Goal: Transaction & Acquisition: Purchase product/service

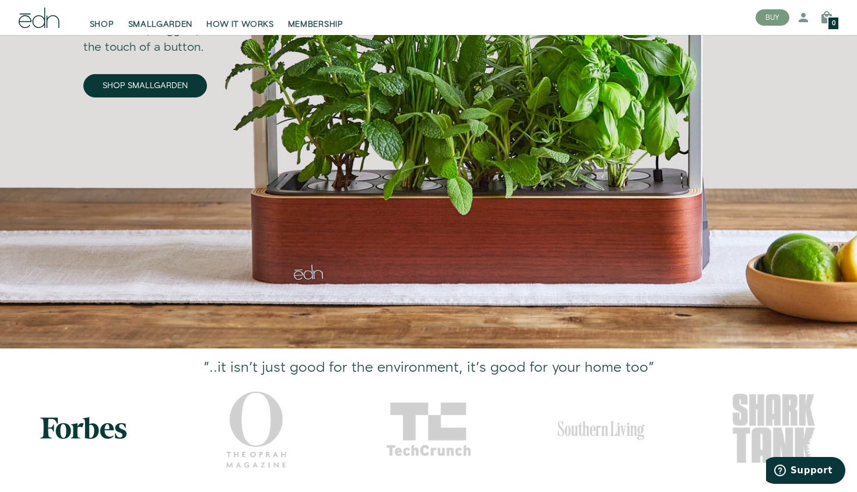
scroll to position [208, 0]
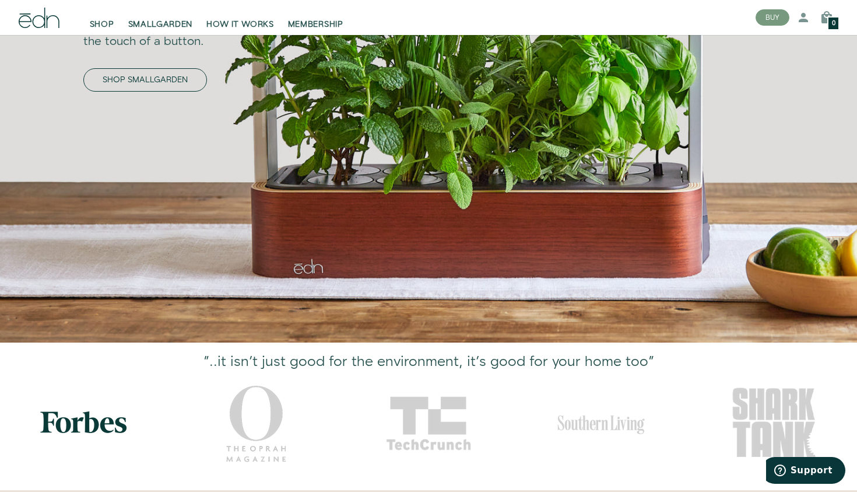
click at [173, 82] on link "SHOP SMALLGARDEN" at bounding box center [145, 79] width 124 height 23
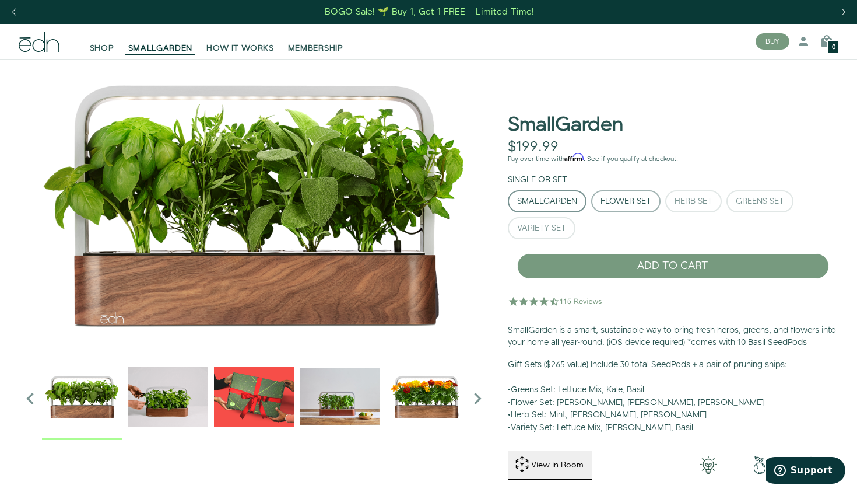
click at [619, 208] on button "Flower Set" at bounding box center [625, 201] width 69 height 22
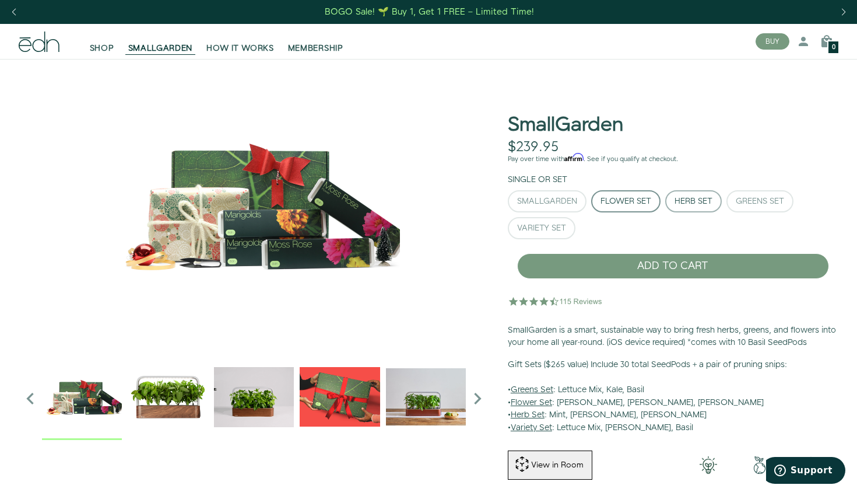
click at [689, 202] on div "Herb Set" at bounding box center [694, 201] width 38 height 8
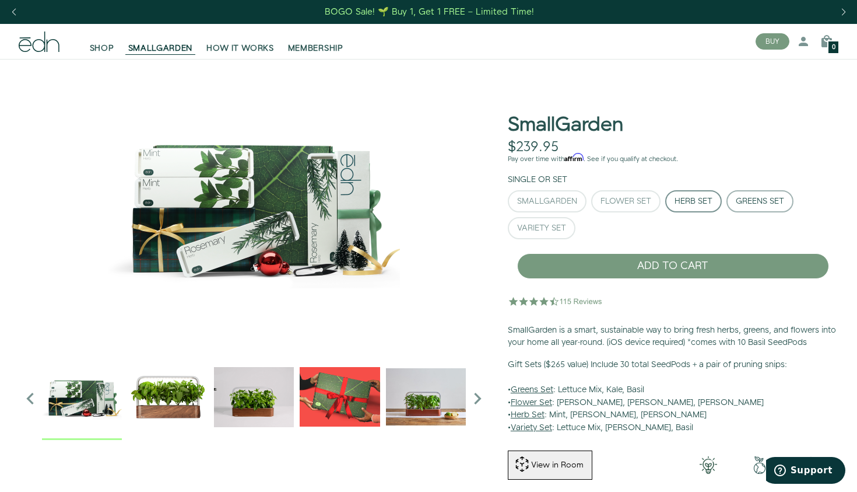
click at [759, 209] on button "Greens Set" at bounding box center [760, 201] width 67 height 22
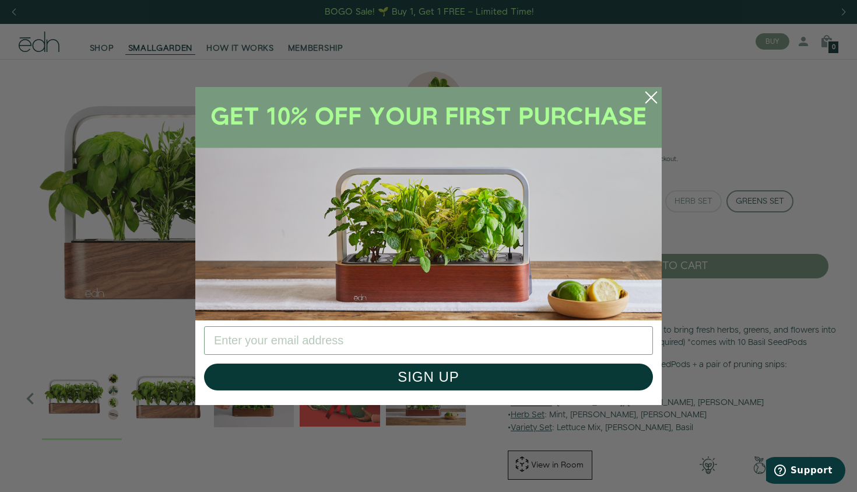
click at [650, 100] on circle "Close dialog" at bounding box center [652, 98] width 26 height 26
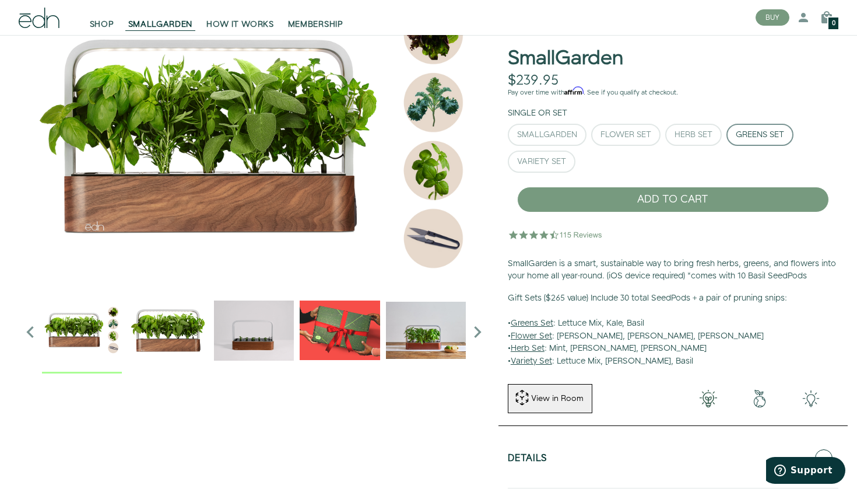
scroll to position [72, 0]
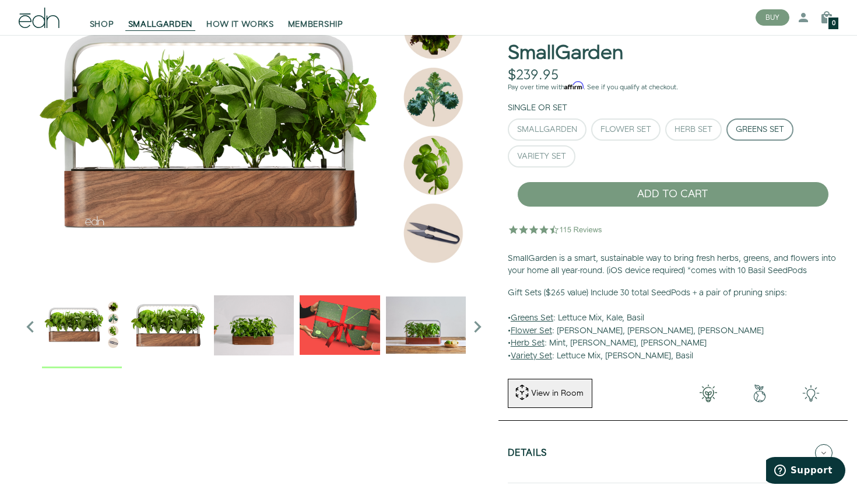
click at [436, 232] on img at bounding box center [254, 133] width 471 height 292
click at [429, 172] on img at bounding box center [254, 133] width 471 height 292
click at [262, 320] on img "2 / 6" at bounding box center [254, 325] width 80 height 80
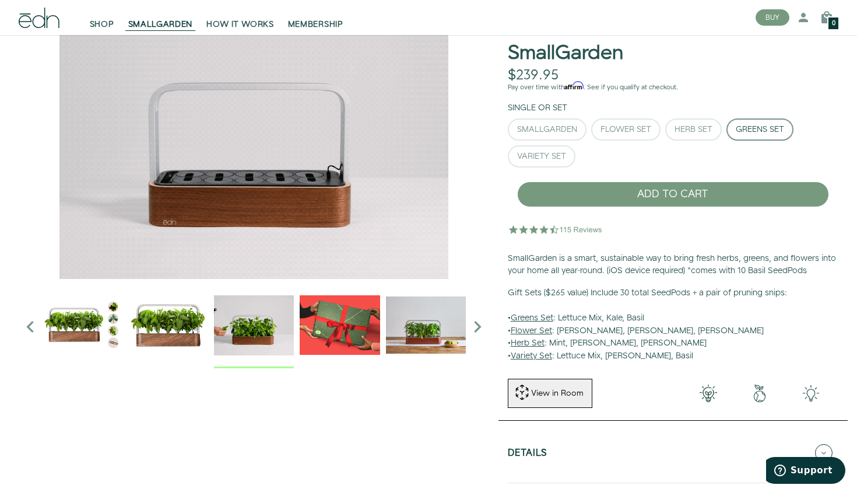
click at [335, 332] on img "3 / 6" at bounding box center [340, 325] width 80 height 80
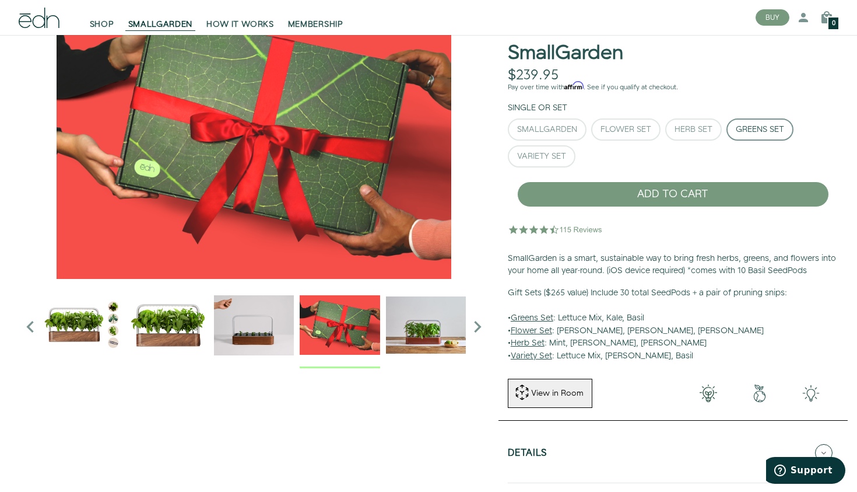
click at [413, 333] on img "4 / 6" at bounding box center [426, 325] width 80 height 80
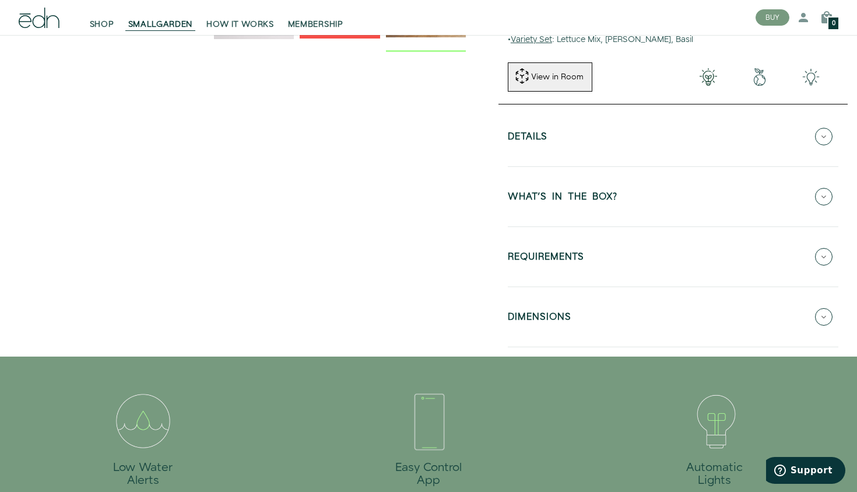
scroll to position [305, 0]
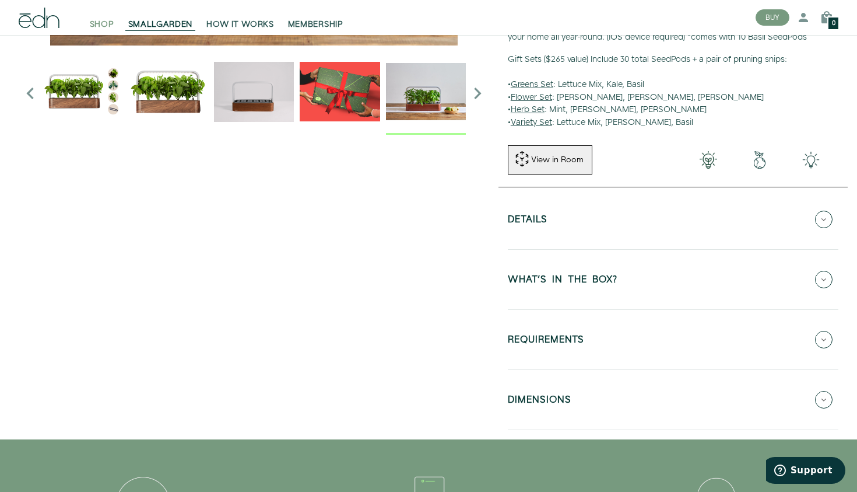
click at [97, 23] on span "SHOP" at bounding box center [102, 25] width 24 height 12
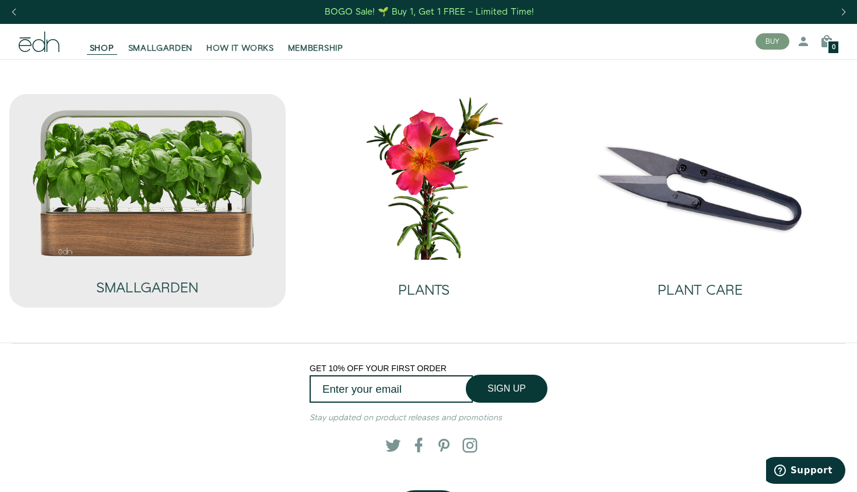
click at [184, 223] on img at bounding box center [147, 182] width 232 height 149
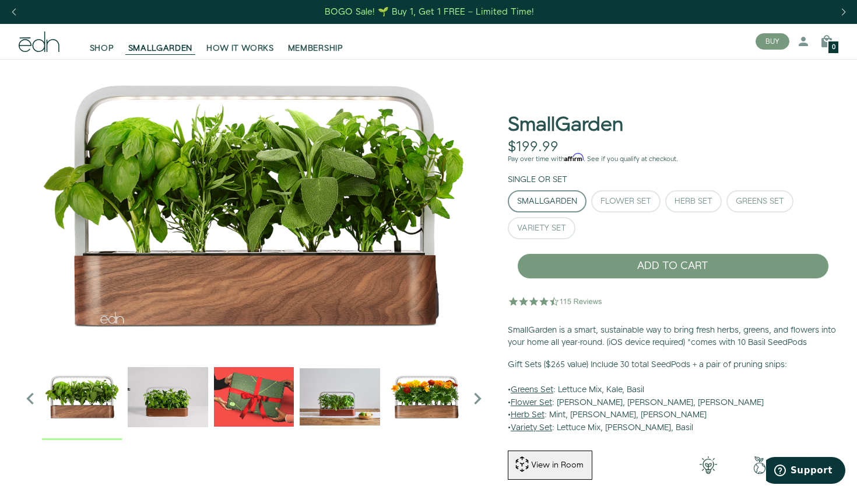
click at [452, 9] on div "BOGO Sale! 🌱 Buy 1, Get 1 FREE – Limited Time!" at bounding box center [429, 12] width 209 height 12
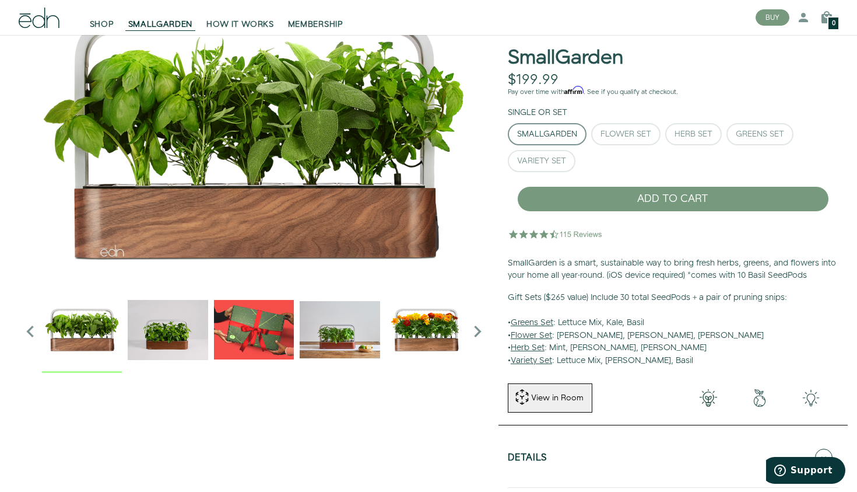
scroll to position [66, 0]
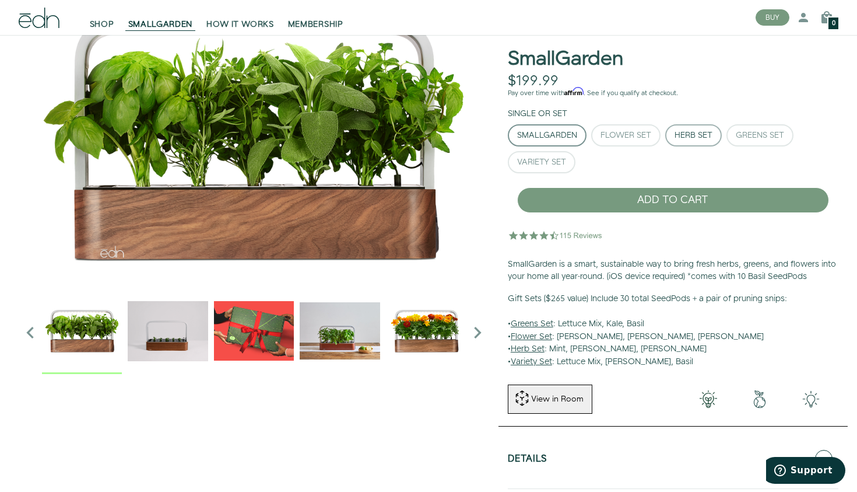
click at [701, 138] on div "Herb Set" at bounding box center [694, 135] width 38 height 8
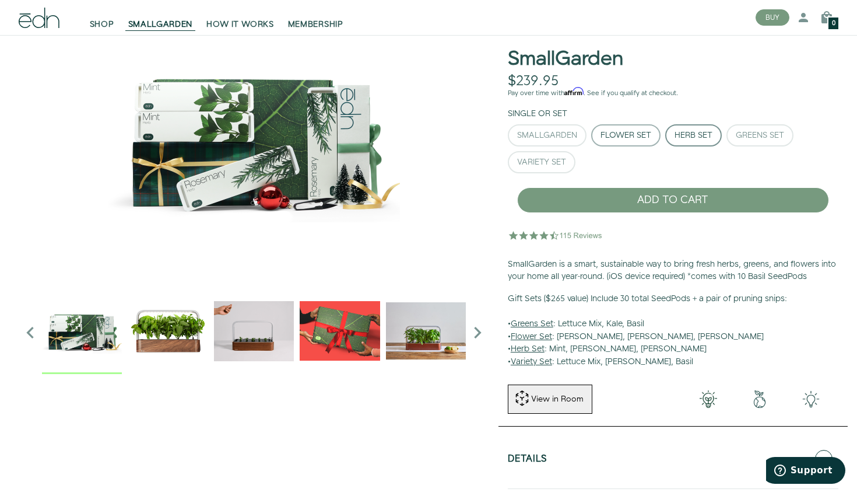
click at [626, 132] on div "Flower Set" at bounding box center [626, 135] width 51 height 8
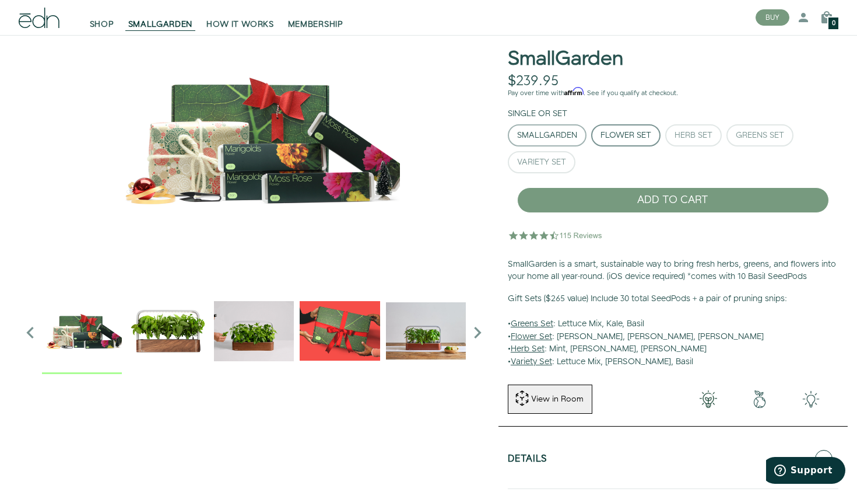
click at [565, 131] on div "SmallGarden" at bounding box center [547, 135] width 60 height 8
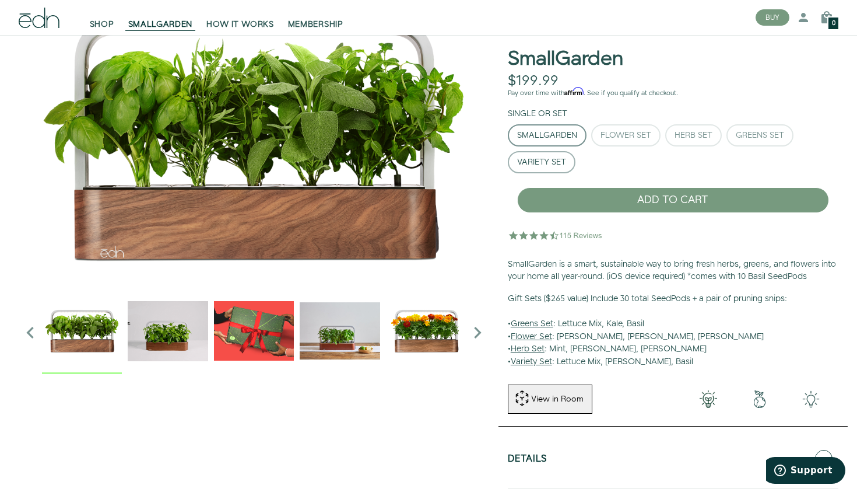
click at [543, 166] on div "Variety Set" at bounding box center [541, 162] width 49 height 8
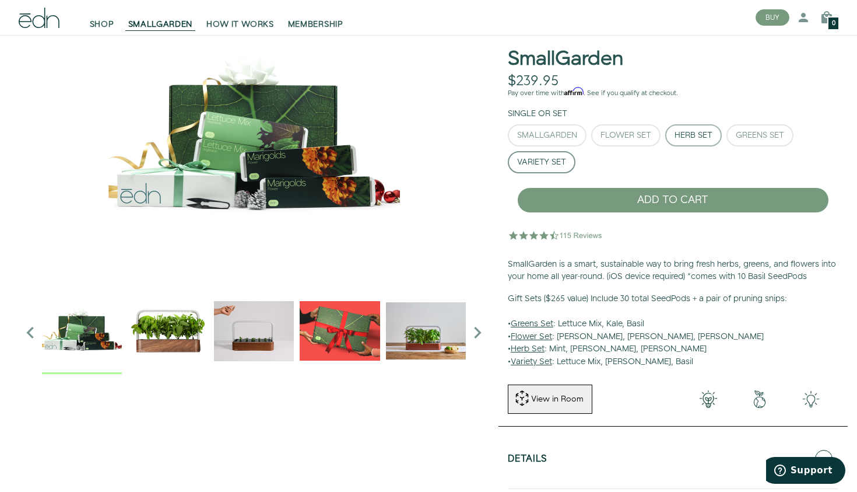
click at [689, 139] on div "Herb Set" at bounding box center [694, 135] width 38 height 8
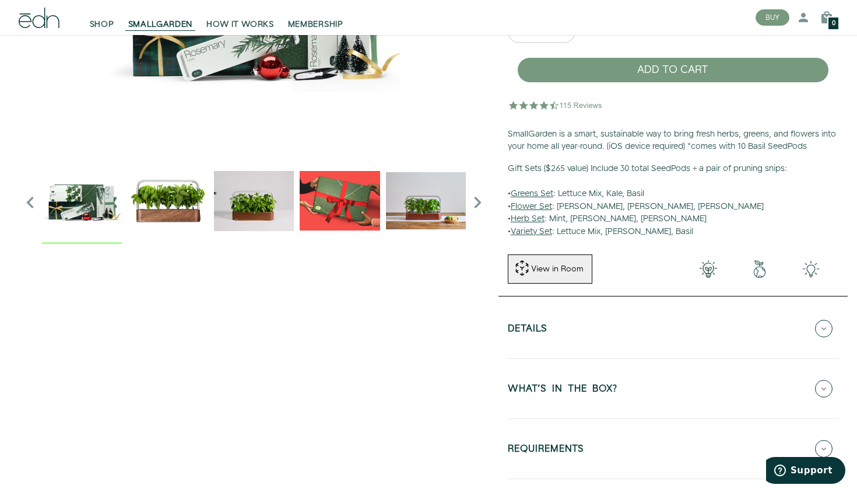
scroll to position [0, 0]
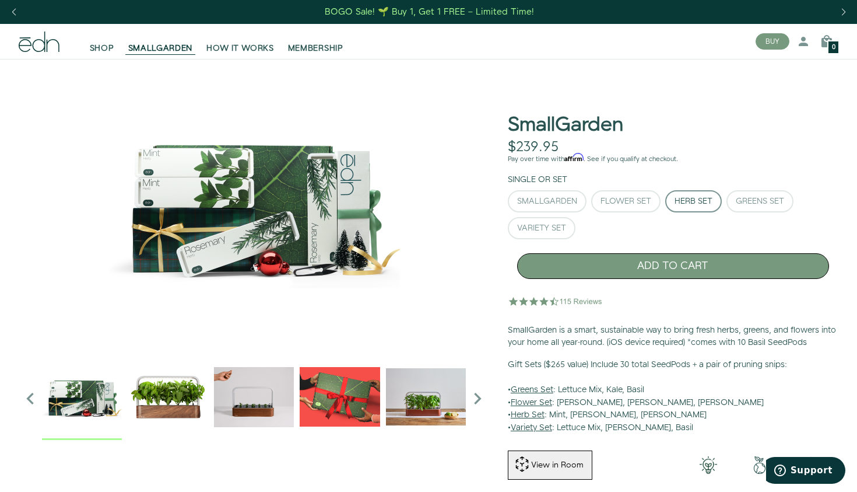
click at [680, 265] on button "ADD TO CART" at bounding box center [673, 266] width 312 height 26
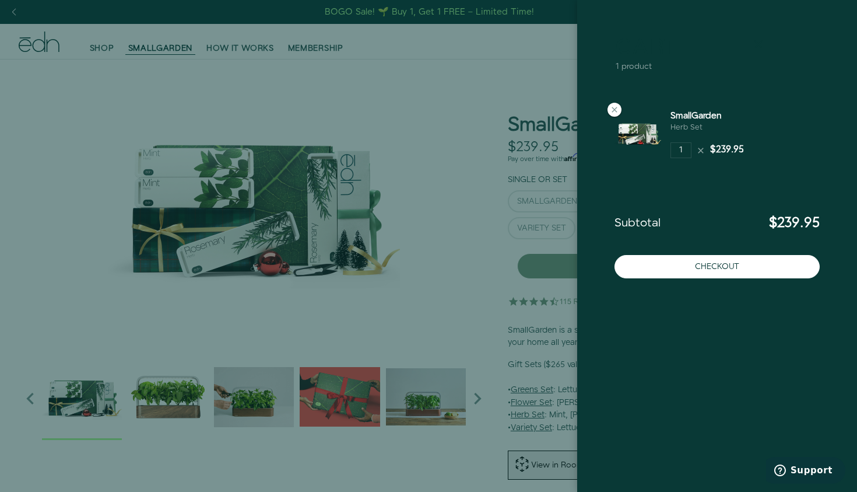
click at [759, 46] on icon at bounding box center [759, 44] width 14 height 14
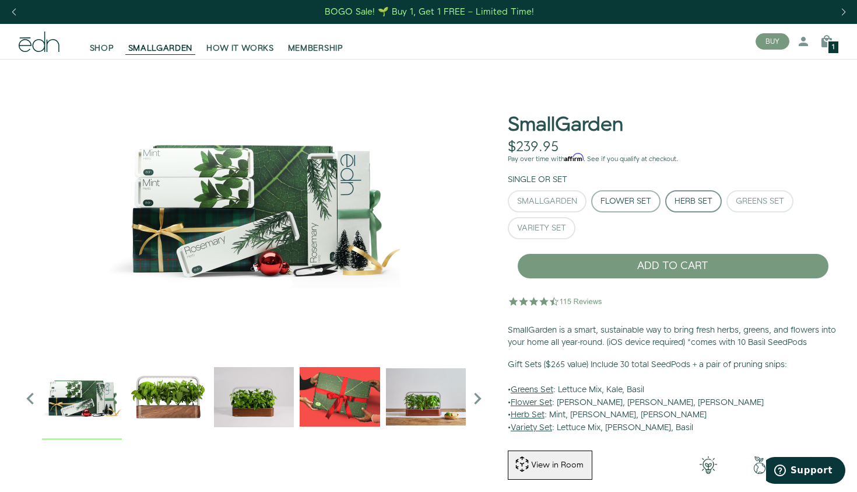
click at [638, 200] on div "Flower Set" at bounding box center [626, 201] width 51 height 8
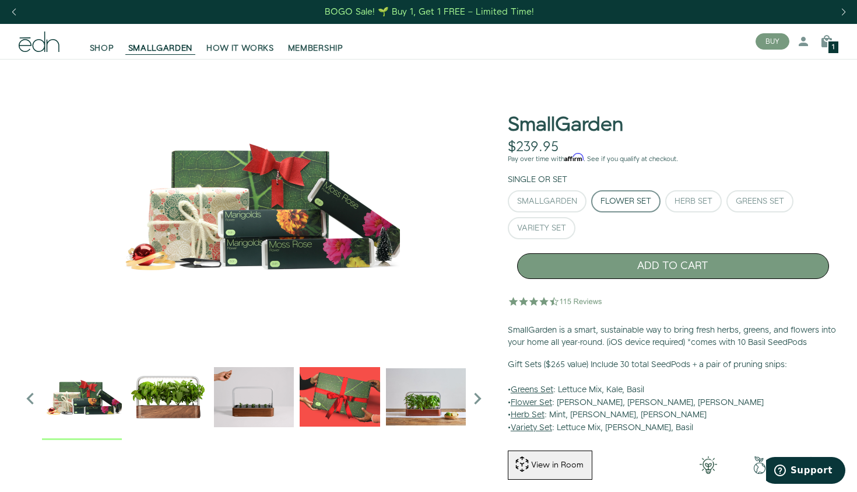
click at [665, 261] on button "ADD TO CART" at bounding box center [673, 266] width 312 height 26
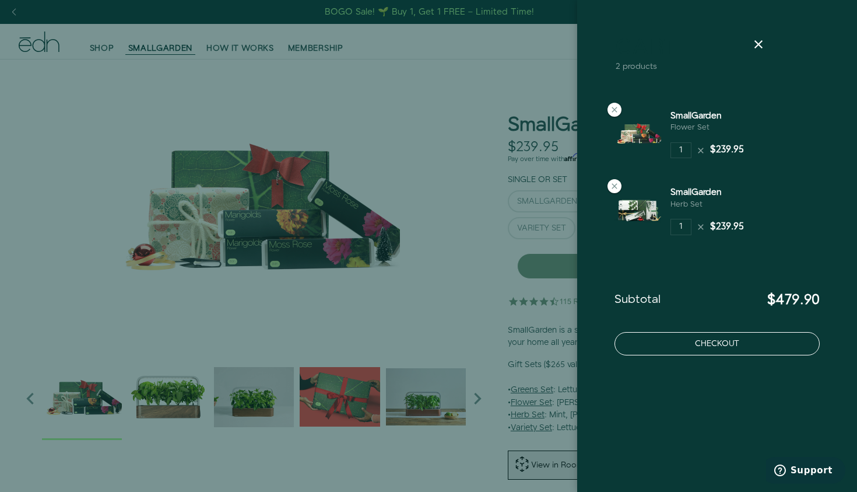
click at [722, 347] on button "Checkout" at bounding box center [717, 343] width 205 height 23
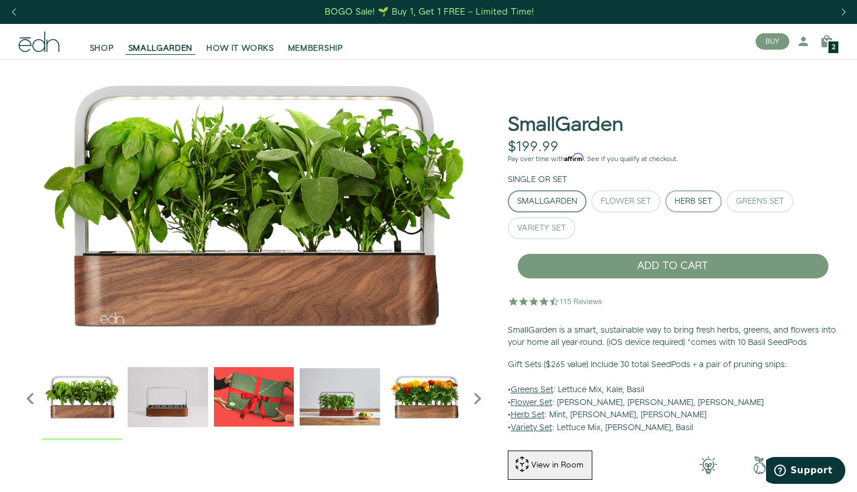
click at [678, 205] on div "Herb Set" at bounding box center [694, 201] width 38 height 8
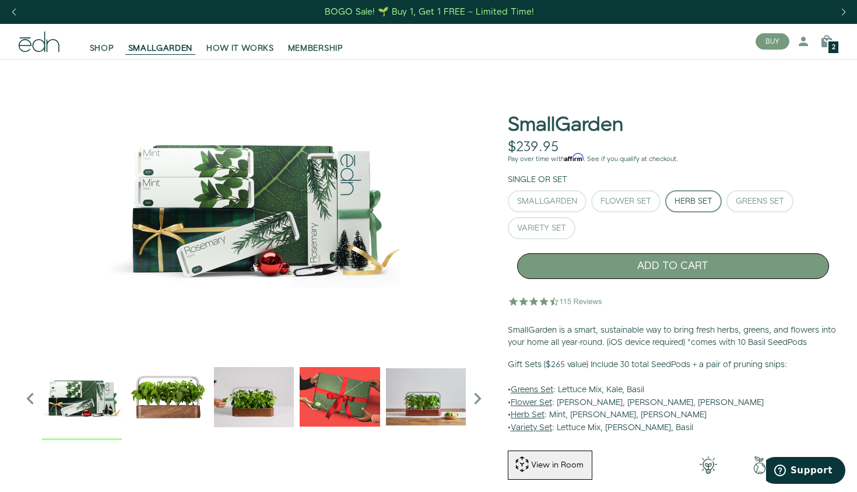
click at [668, 265] on button "ADD TO CART" at bounding box center [673, 266] width 312 height 26
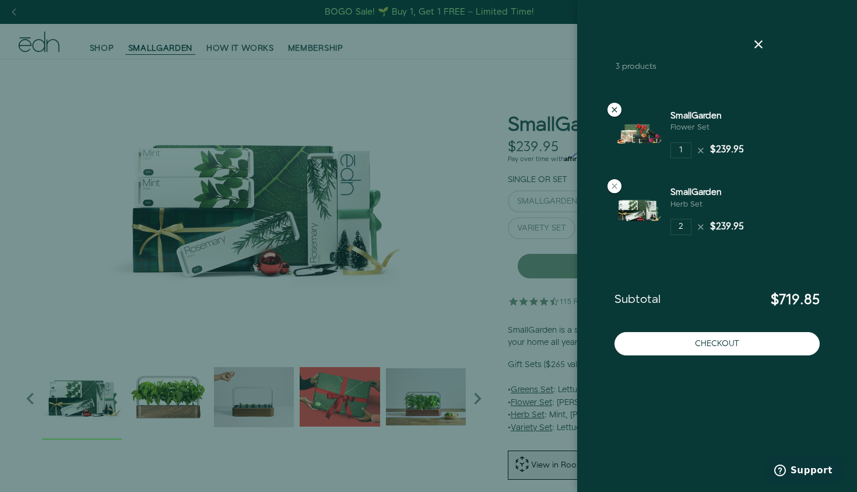
click at [615, 113] on icon at bounding box center [614, 109] width 9 height 9
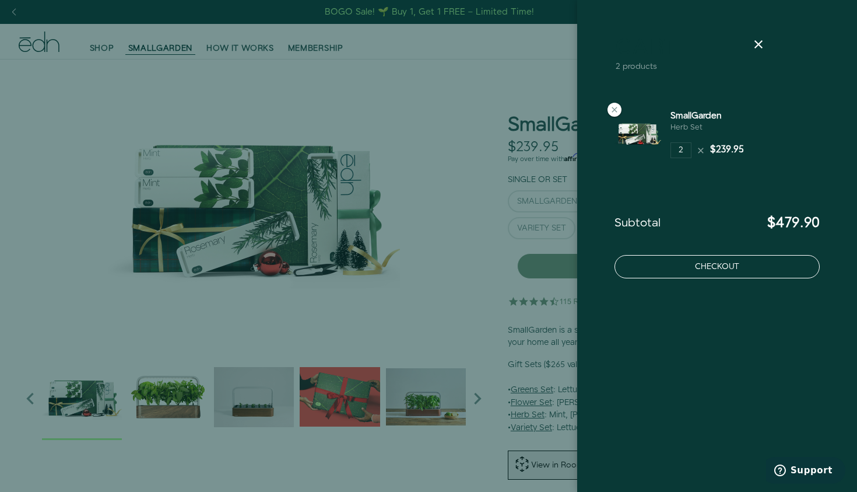
click at [718, 269] on button "Checkout" at bounding box center [717, 266] width 205 height 23
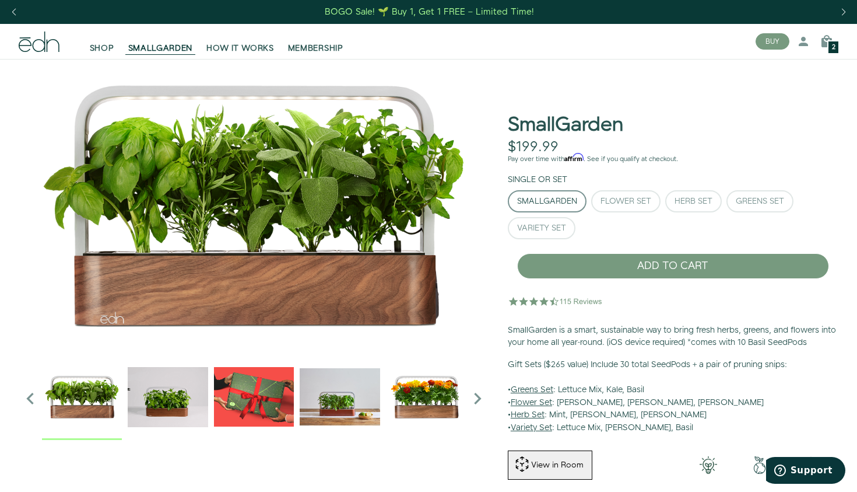
click at [443, 12] on div "BOGO Sale! 🌱 Buy 1, Get 1 FREE – Limited Time!" at bounding box center [429, 12] width 209 height 12
click at [845, 13] on div "Next slide" at bounding box center [844, 12] width 16 height 26
click at [746, 76] on link "Log in" at bounding box center [769, 72] width 92 height 21
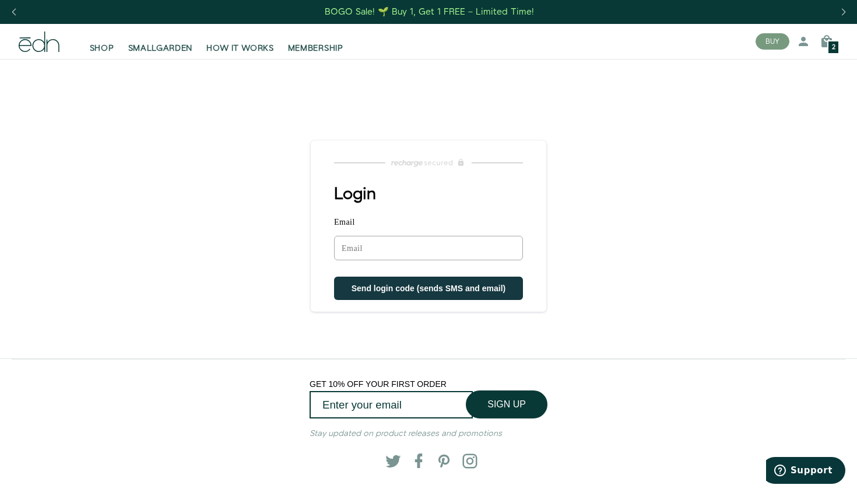
click at [422, 248] on input "Email" at bounding box center [428, 248] width 189 height 24
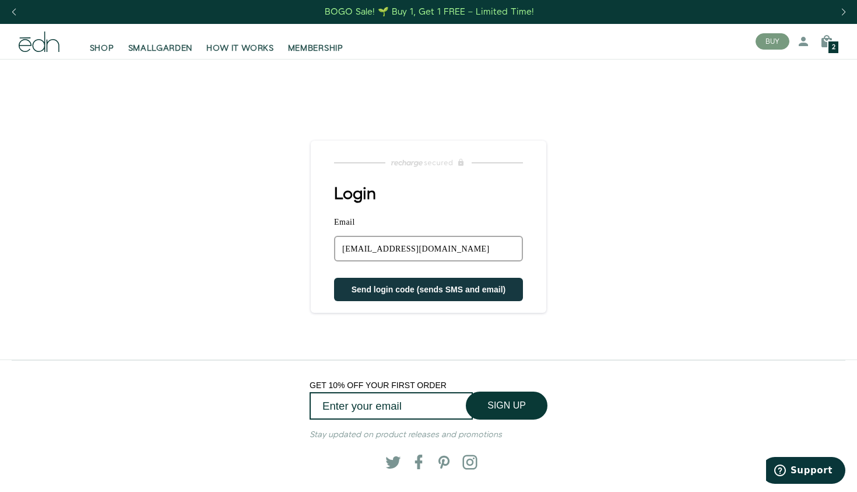
click at [414, 295] on button "Send login code (sends SMS and email)" at bounding box center [428, 289] width 189 height 23
click at [428, 245] on input "thecamerons15@gmail.com" at bounding box center [428, 249] width 189 height 26
type input "thecamerons15@hotmail.com"
click at [417, 296] on button "Send login code (sends SMS and email)" at bounding box center [428, 289] width 189 height 23
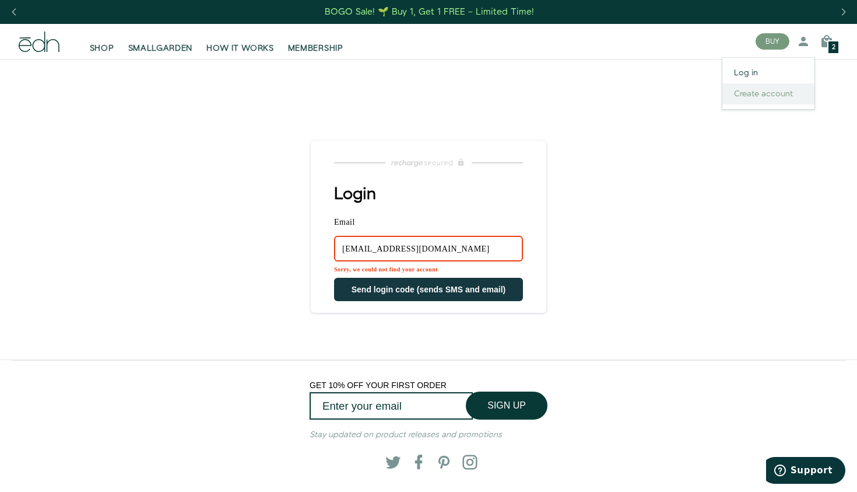
click at [767, 94] on link "Create account" at bounding box center [769, 93] width 92 height 21
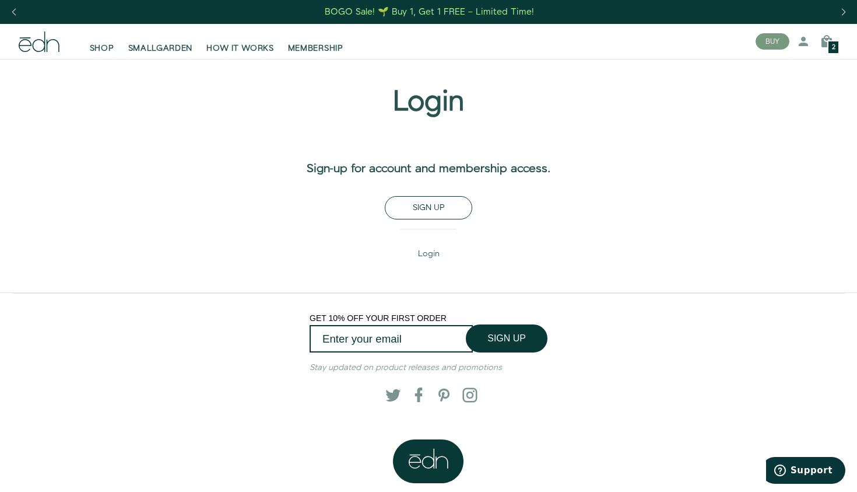
click at [426, 213] on span "Sign up" at bounding box center [429, 208] width 32 height 12
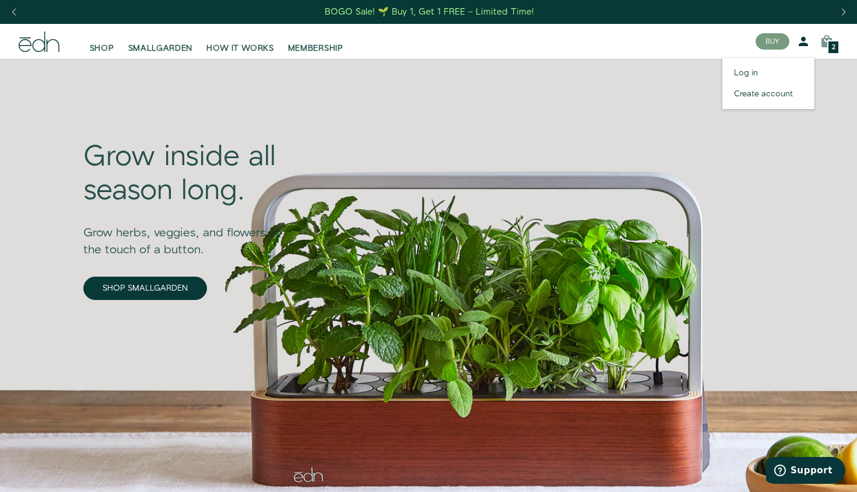
click at [806, 46] on icon at bounding box center [804, 41] width 14 height 14
click at [755, 74] on link "Log in" at bounding box center [769, 72] width 92 height 21
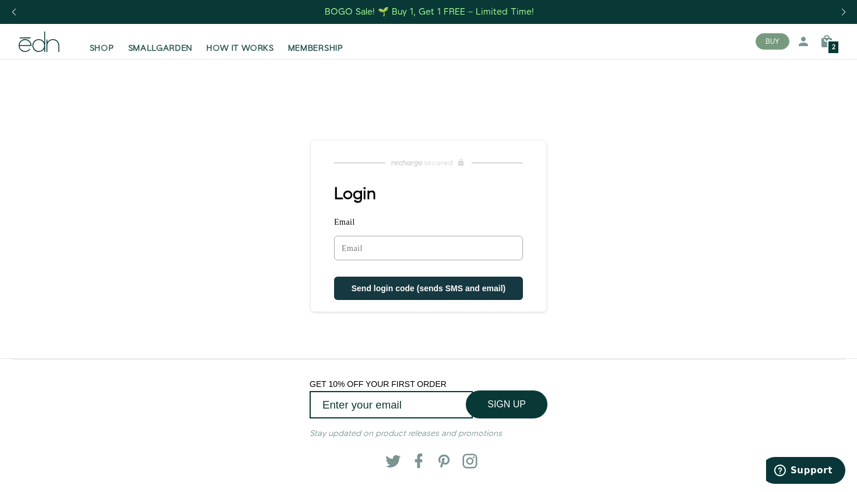
click at [394, 252] on input "Email" at bounding box center [428, 248] width 189 height 24
type input "thecamerons15@gmail.com"
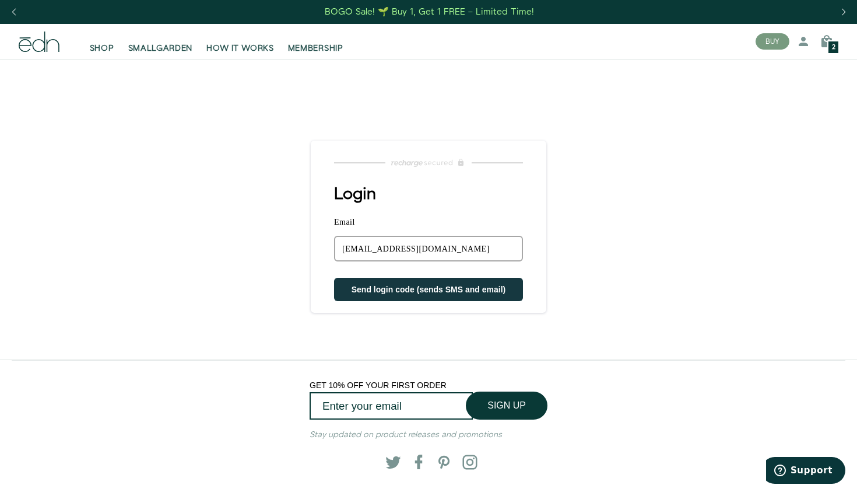
click at [408, 292] on span "Send login code (sends SMS and email)" at bounding box center [429, 289] width 155 height 9
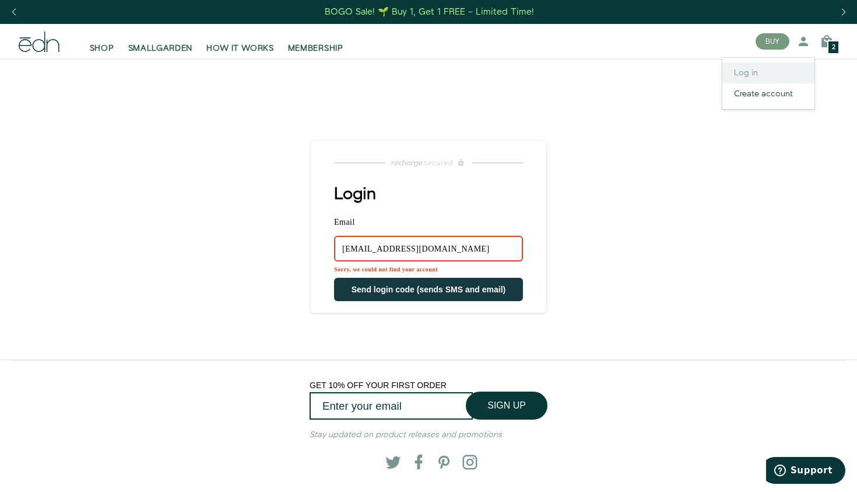
click at [746, 75] on link "Log in" at bounding box center [769, 72] width 92 height 21
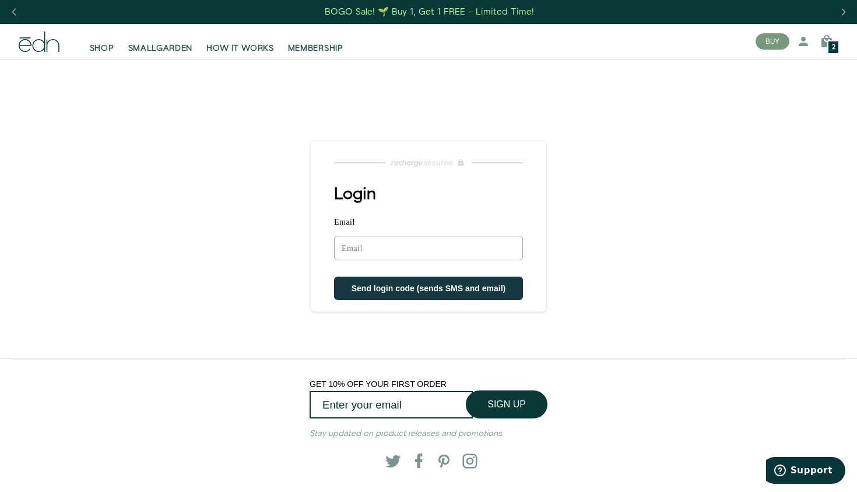
click at [829, 50] on div "2" at bounding box center [834, 47] width 12 height 14
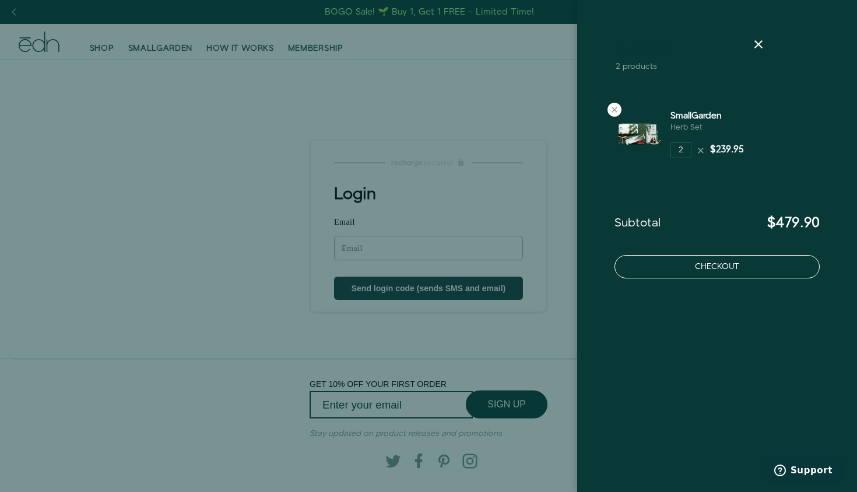
click at [698, 268] on button "Checkout" at bounding box center [717, 266] width 205 height 23
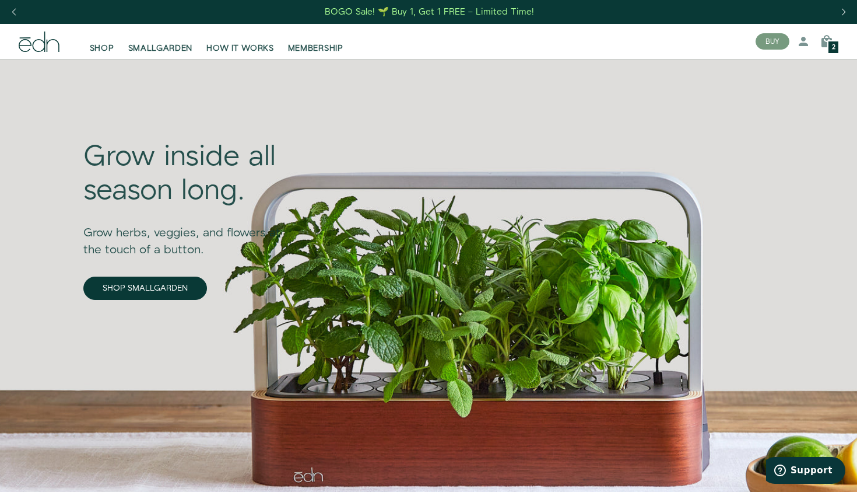
click at [387, 13] on div "BOGO Sale! 🌱 Buy 1, Get 1 FREE – Limited Time!" at bounding box center [429, 12] width 209 height 12
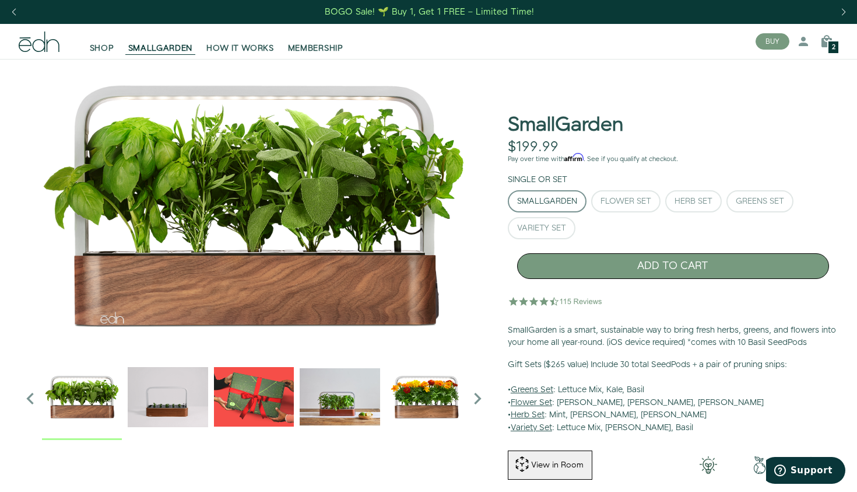
click at [672, 265] on button "ADD TO CART" at bounding box center [673, 266] width 312 height 26
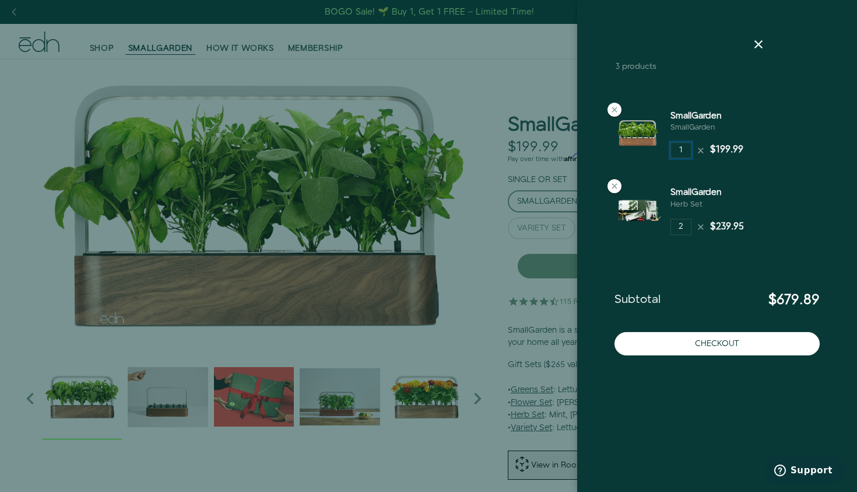
click at [684, 153] on input "1" at bounding box center [681, 150] width 21 height 16
type input "2"
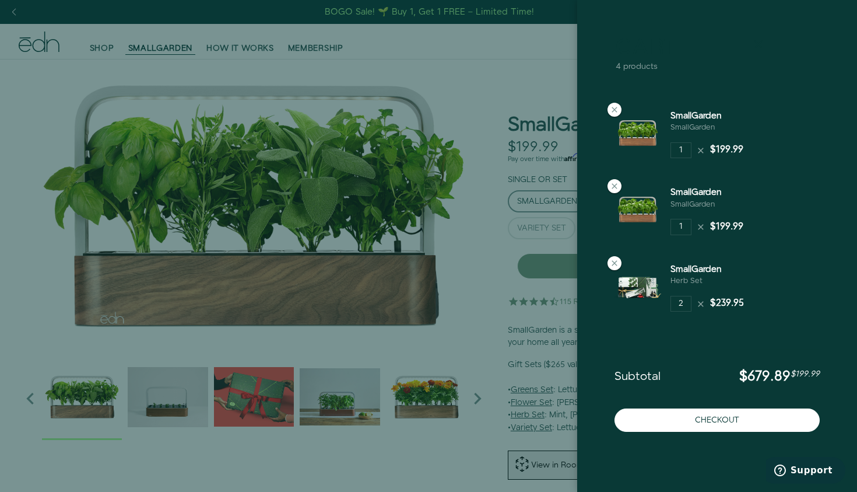
click at [761, 43] on icon at bounding box center [759, 44] width 14 height 14
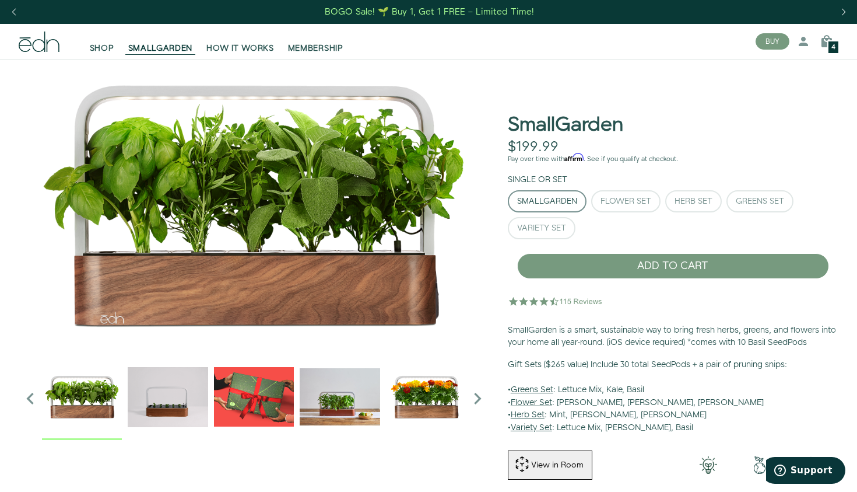
click at [828, 41] on div "4" at bounding box center [834, 47] width 12 height 14
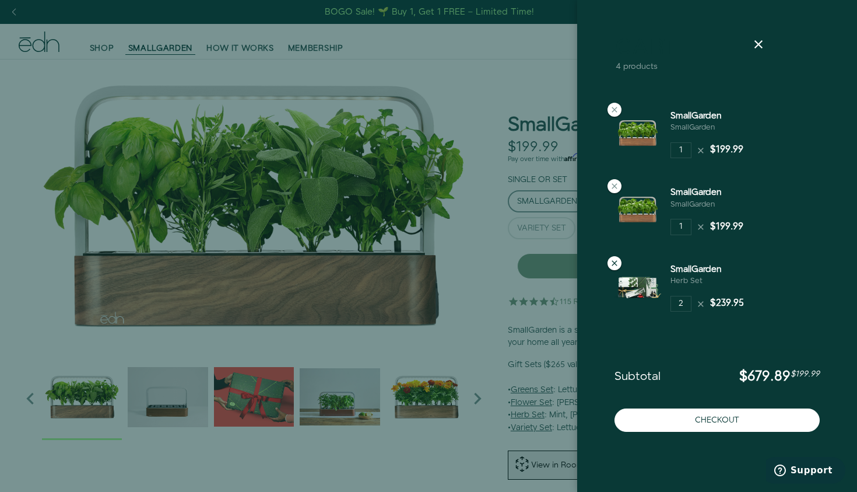
click at [616, 262] on icon at bounding box center [614, 262] width 9 height 9
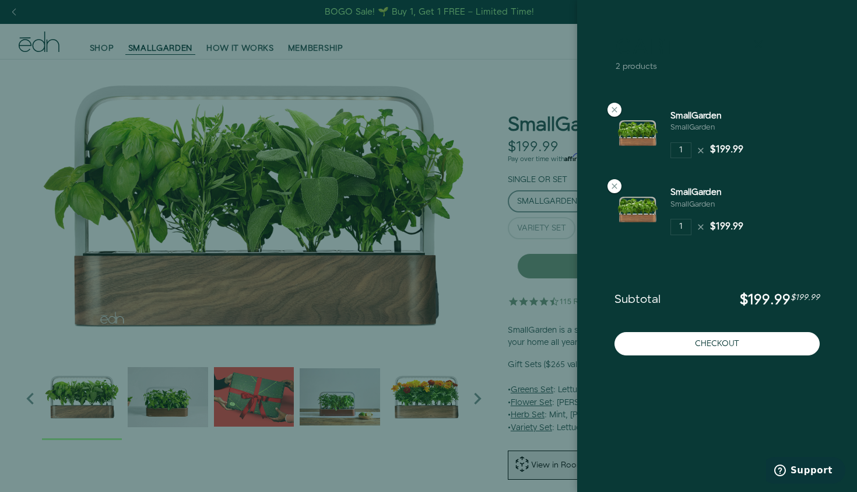
click at [760, 44] on icon at bounding box center [759, 44] width 14 height 14
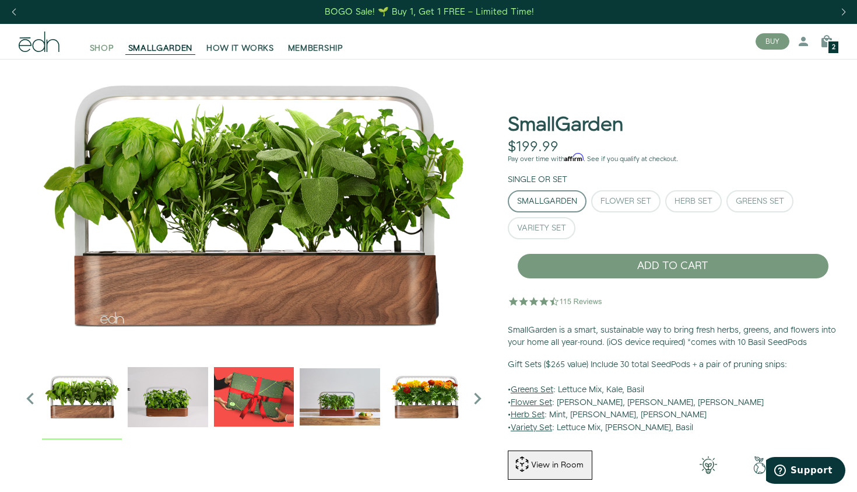
click at [99, 47] on span "SHOP" at bounding box center [102, 49] width 24 height 12
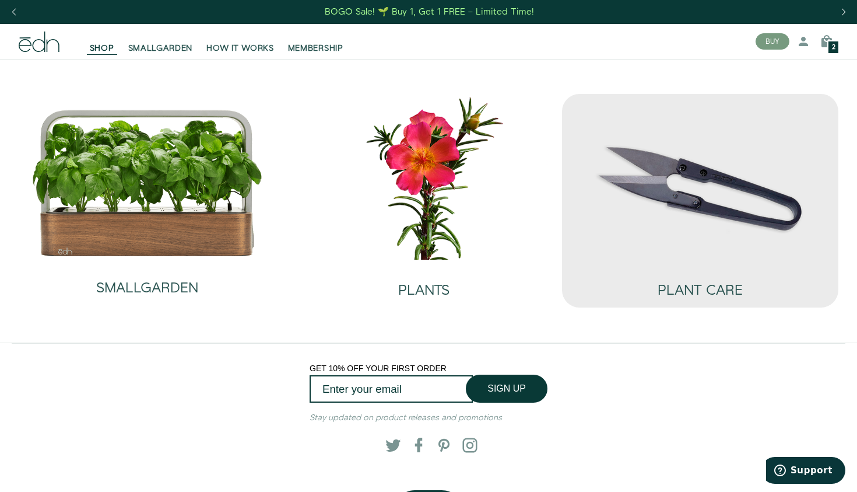
click at [689, 204] on img at bounding box center [701, 177] width 258 height 166
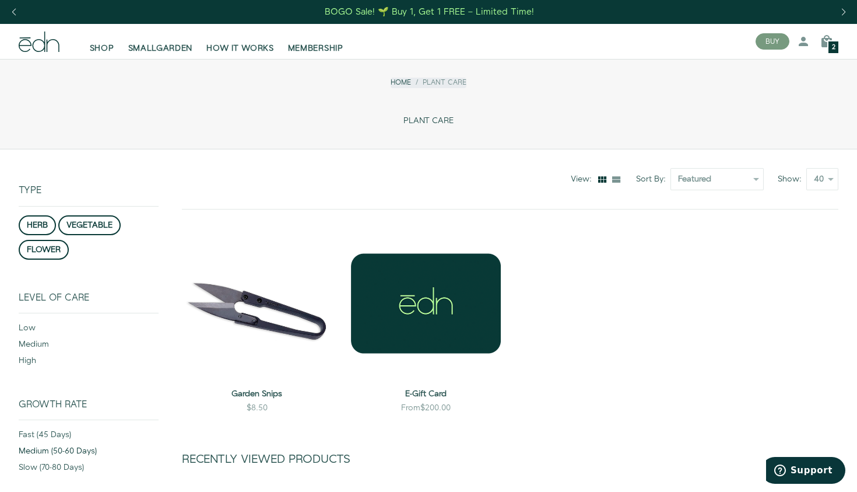
click at [57, 453] on div "medium (50-60 days)" at bounding box center [89, 453] width 140 height 16
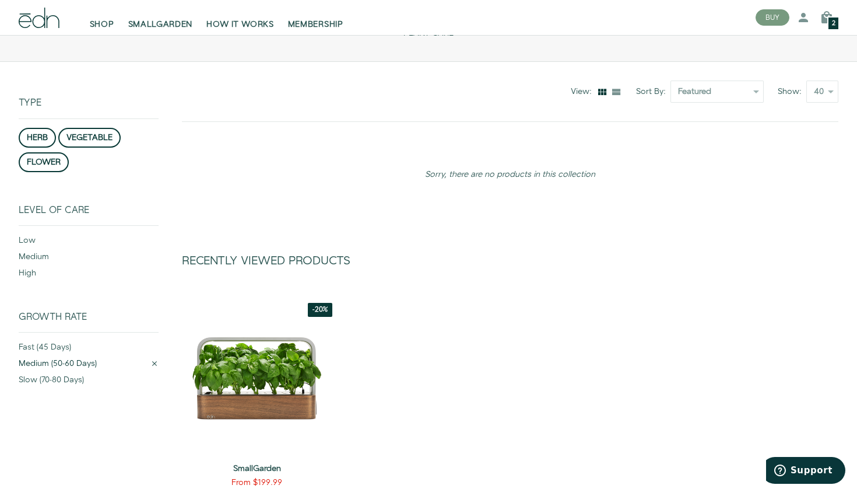
scroll to position [149, 0]
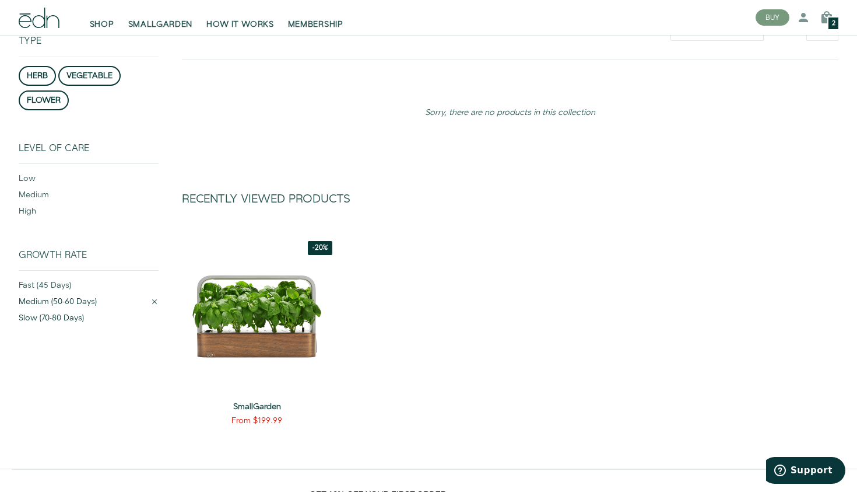
click at [59, 318] on div "slow (70-80 days)" at bounding box center [89, 320] width 140 height 16
click at [52, 283] on div "fast (45 days)" at bounding box center [89, 287] width 140 height 16
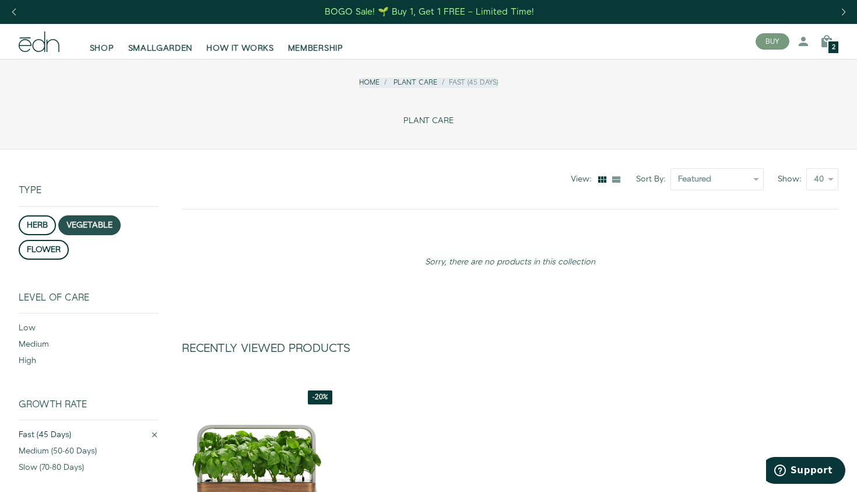
click at [92, 220] on button "vegetable" at bounding box center [89, 225] width 62 height 20
click at [104, 48] on span "SHOP" at bounding box center [102, 49] width 24 height 12
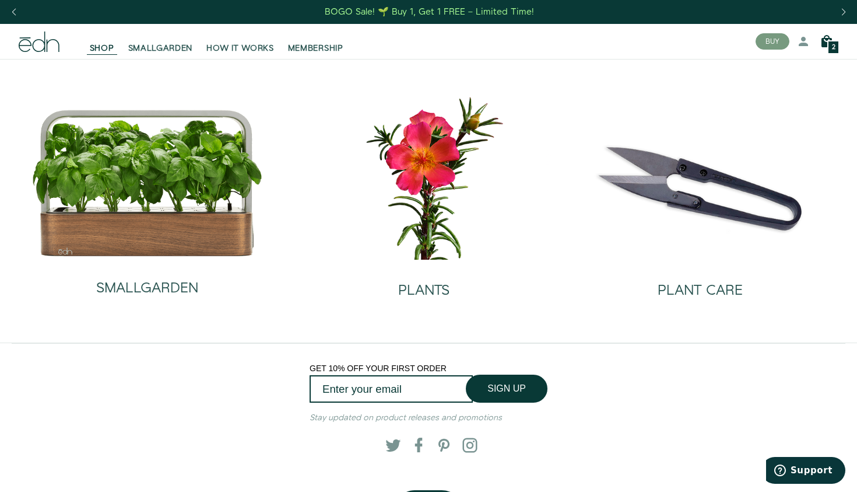
click at [824, 44] on icon at bounding box center [827, 41] width 14 height 14
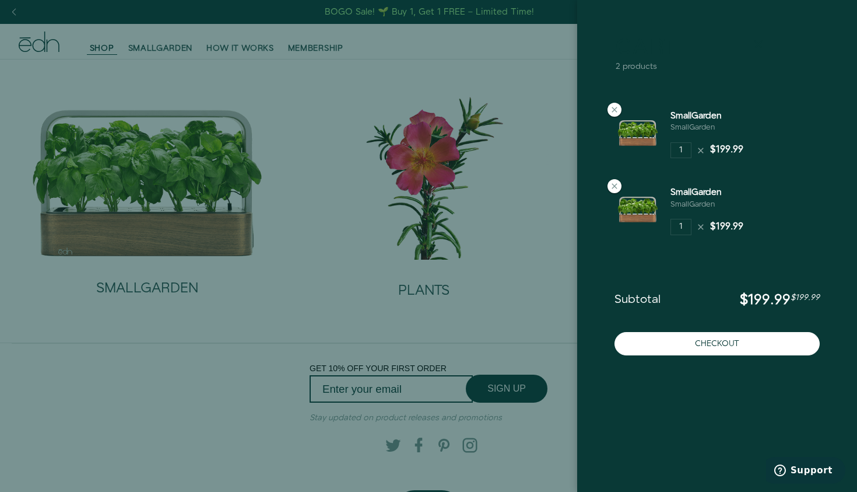
click at [760, 45] on icon at bounding box center [759, 44] width 14 height 14
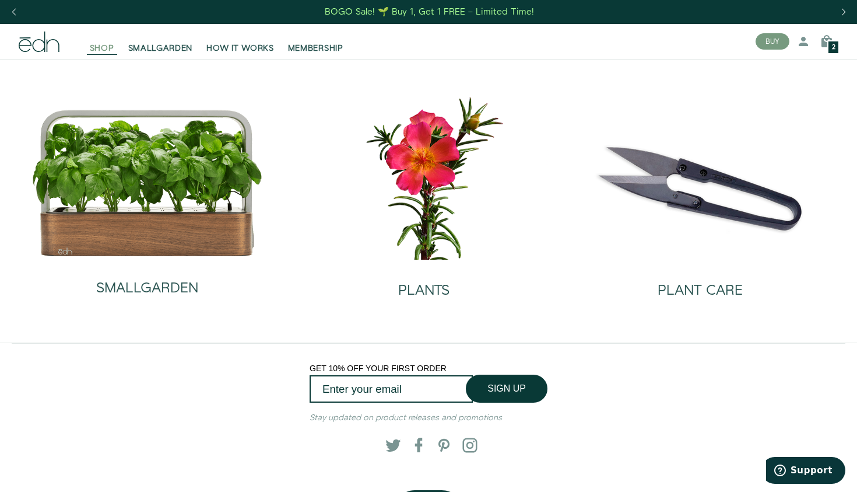
click at [102, 47] on span "SHOP" at bounding box center [102, 49] width 24 height 12
click at [155, 48] on span "SMALLGARDEN" at bounding box center [160, 49] width 65 height 12
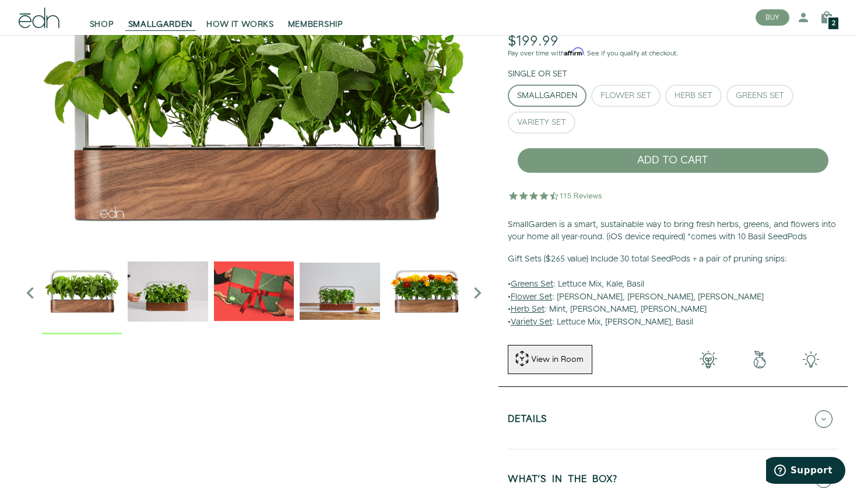
scroll to position [107, 0]
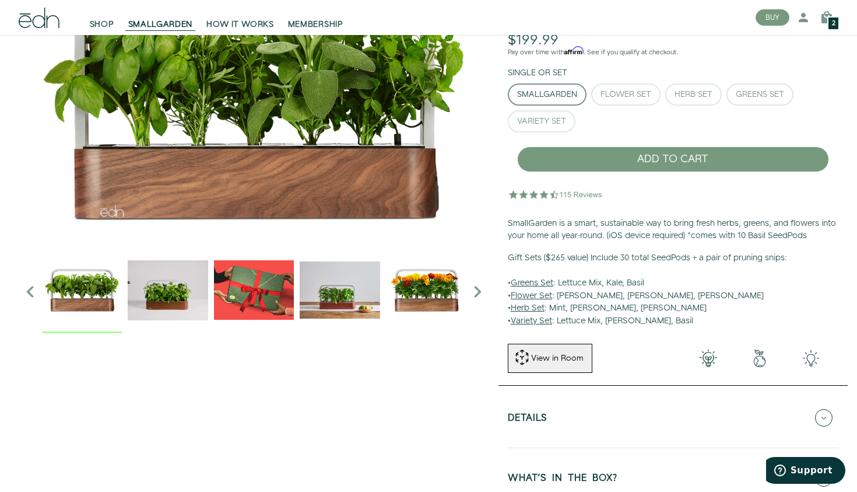
click at [533, 308] on u "Herb Set" at bounding box center [528, 308] width 34 height 12
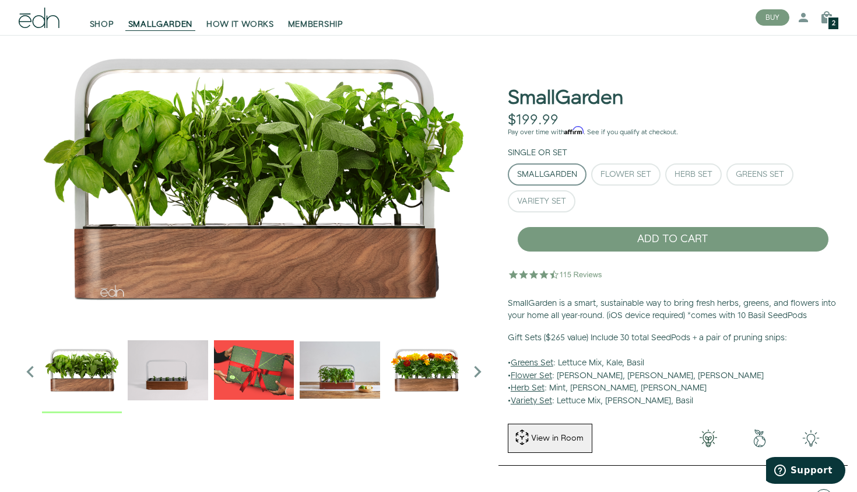
scroll to position [23, 0]
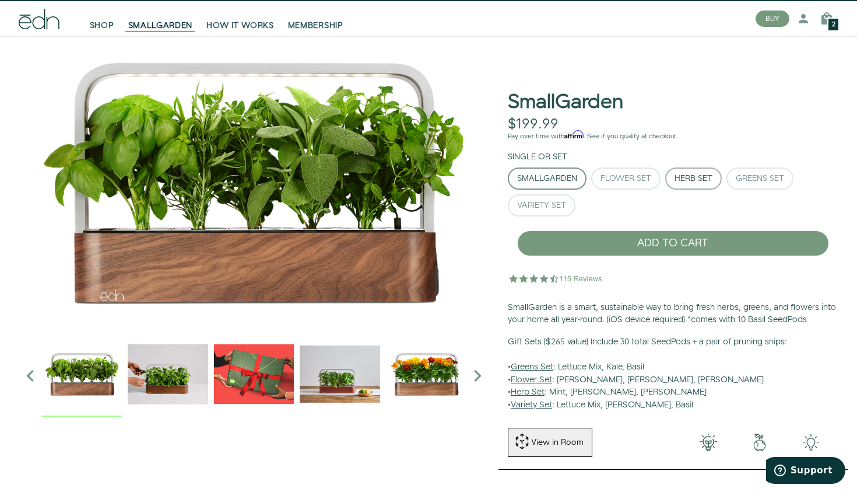
click at [713, 174] on div "Herb Set" at bounding box center [694, 178] width 38 height 8
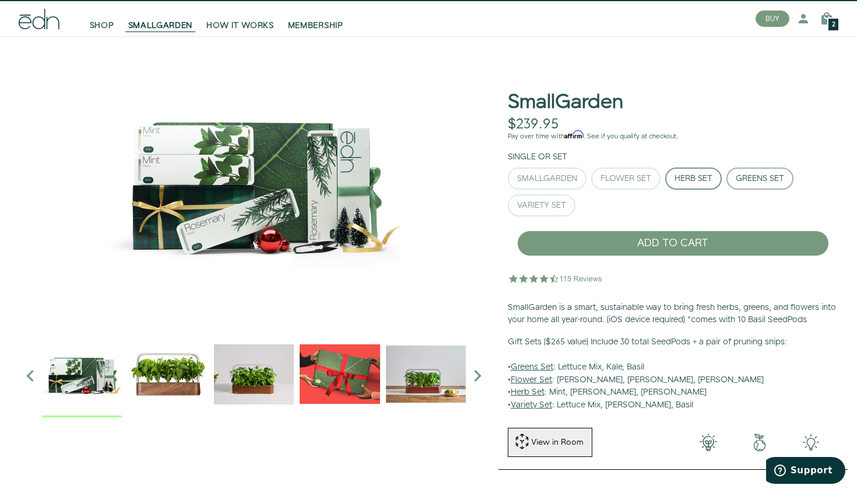
click at [758, 187] on button "Greens Set" at bounding box center [760, 178] width 67 height 22
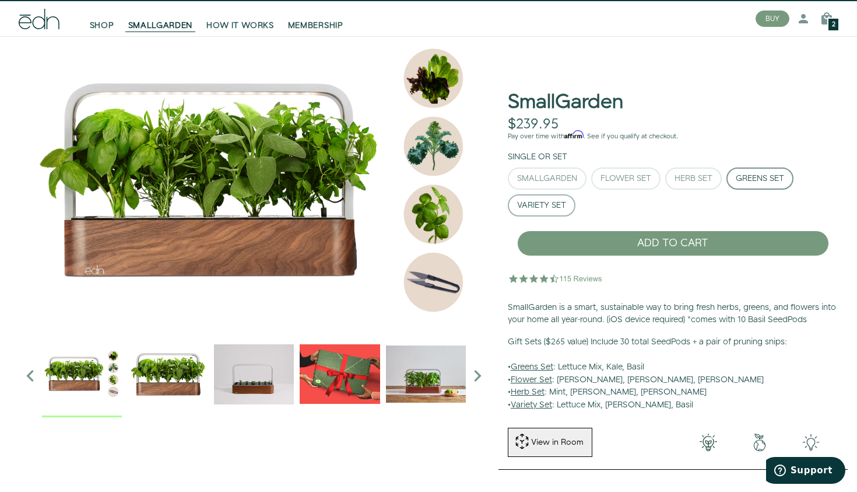
click at [540, 208] on div "Variety Set" at bounding box center [541, 205] width 49 height 8
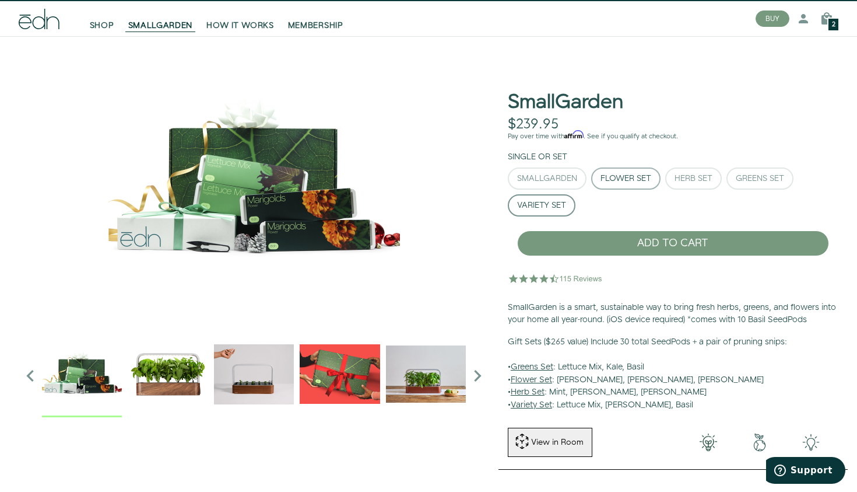
click at [612, 183] on div "Flower Set" at bounding box center [626, 178] width 51 height 8
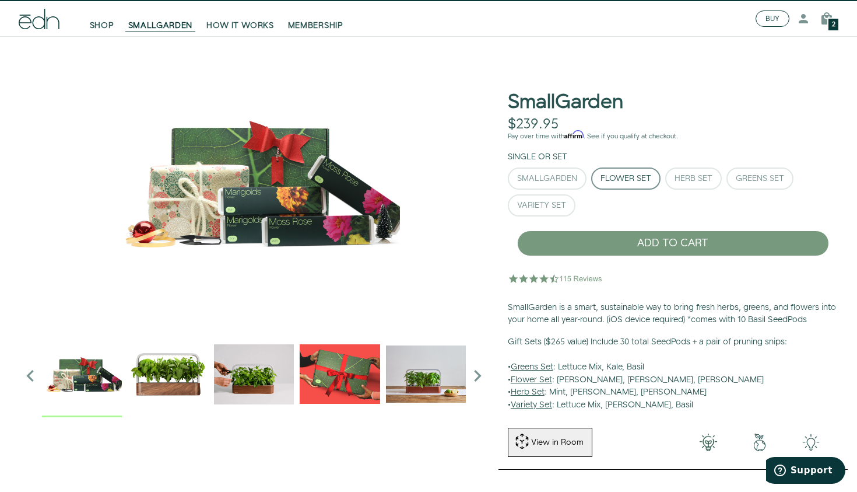
click at [773, 23] on button "BUY" at bounding box center [773, 18] width 34 height 16
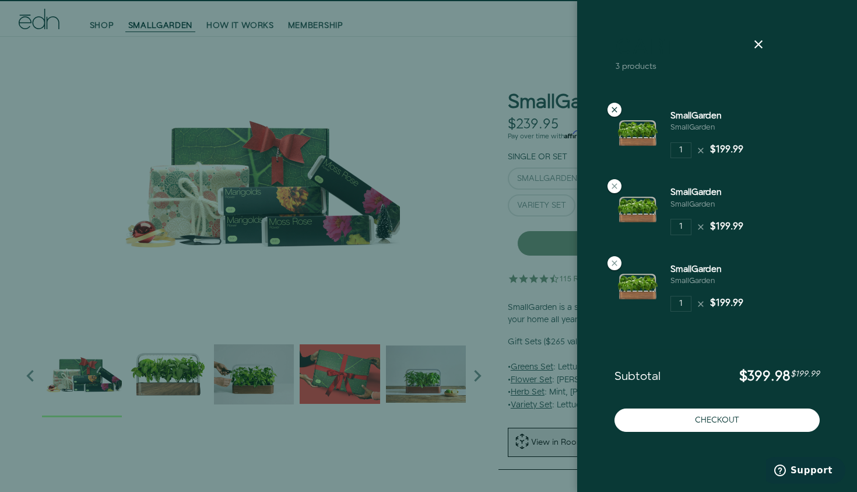
click at [611, 105] on icon at bounding box center [614, 109] width 9 height 9
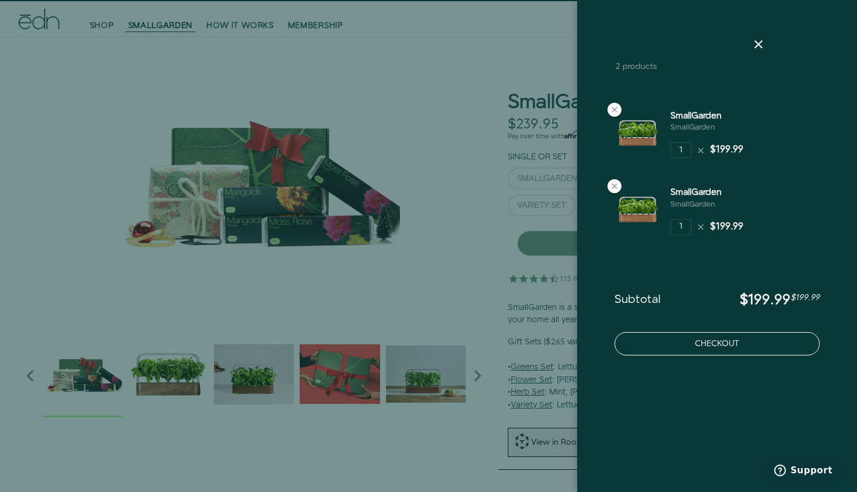
click at [712, 352] on button "Checkout" at bounding box center [717, 343] width 205 height 23
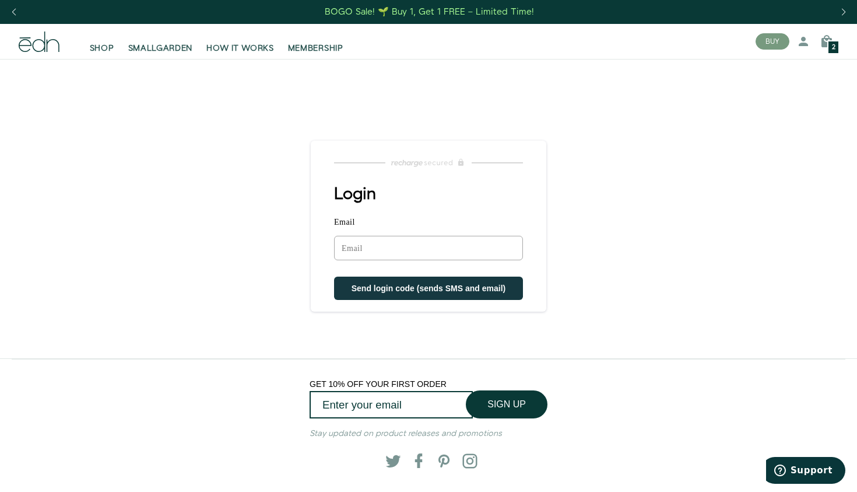
click at [382, 250] on input "Email" at bounding box center [428, 248] width 189 height 24
type input "[EMAIL_ADDRESS][DOMAIN_NAME]"
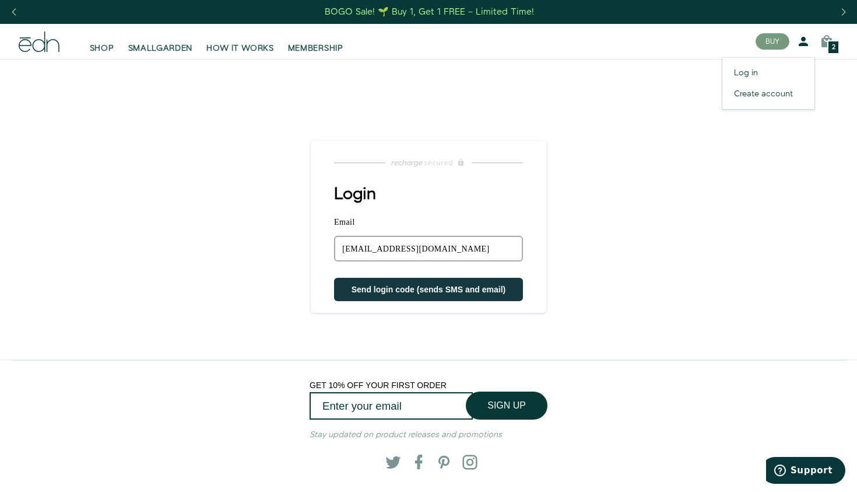
click at [804, 44] on icon at bounding box center [804, 41] width 14 height 14
click at [771, 92] on link "Create account" at bounding box center [769, 93] width 92 height 21
